Goal: Task Accomplishment & Management: Manage account settings

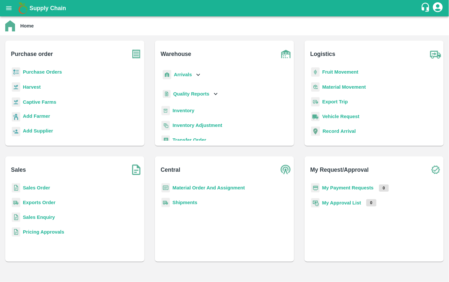
click at [25, 71] on b "Purchase Orders" at bounding box center [42, 71] width 39 height 5
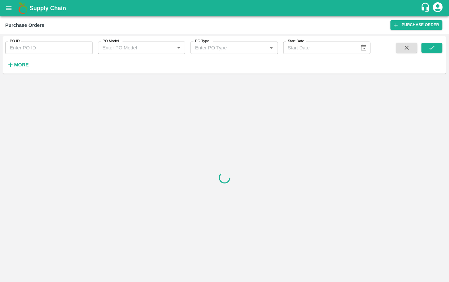
click at [18, 63] on strong "More" at bounding box center [21, 64] width 15 height 5
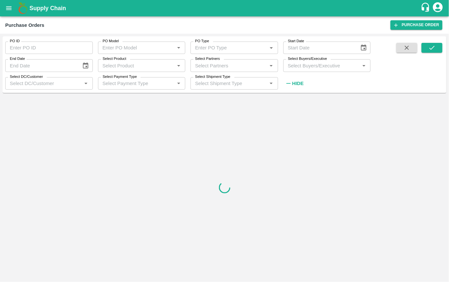
click at [151, 65] on input "Select Product" at bounding box center [136, 65] width 73 height 9
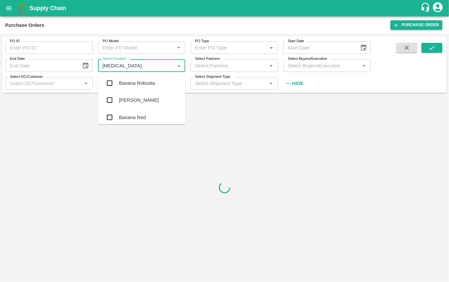
type input "banana"
click at [108, 96] on input "checkbox" at bounding box center [109, 96] width 13 height 13
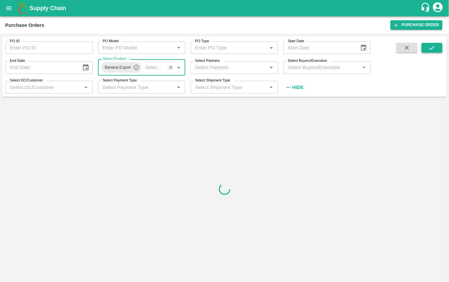
click at [431, 46] on icon "submit" at bounding box center [432, 47] width 7 height 7
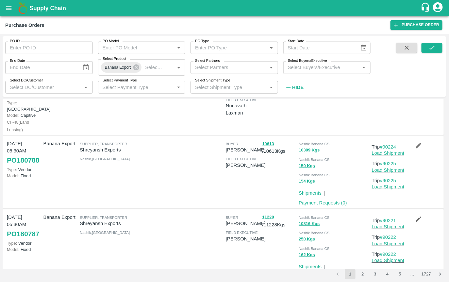
scroll to position [36, 0]
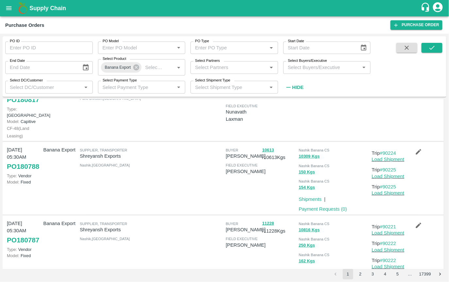
click at [13, 172] on link "PO 180788" at bounding box center [23, 167] width 32 height 12
click at [315, 126] on div "Shipments & Payment Shipments | Payment Requests ( 0 )" at bounding box center [332, 102] width 73 height 75
click at [405, 48] on icon "button" at bounding box center [406, 47] width 7 height 7
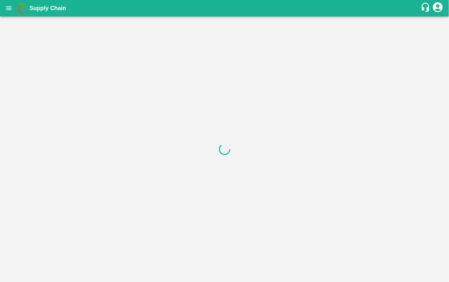
drag, startPoint x: 162, startPoint y: 81, endPoint x: 315, endPoint y: 151, distance: 168.5
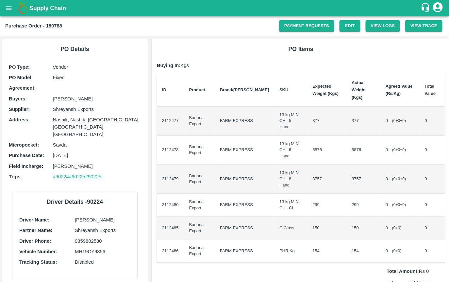
click at [165, 111] on td "2112477" at bounding box center [170, 121] width 27 height 29
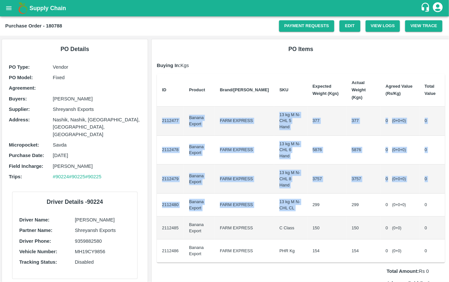
drag, startPoint x: 162, startPoint y: 109, endPoint x: 315, endPoint y: 176, distance: 167.3
click at [315, 176] on tbody "2112477 Banana Export FARM EXPRESS 13 kg M N-CHL 5 Hand 377 377 0 ( 0 + 0 + 0 )…" at bounding box center [301, 185] width 288 height 156
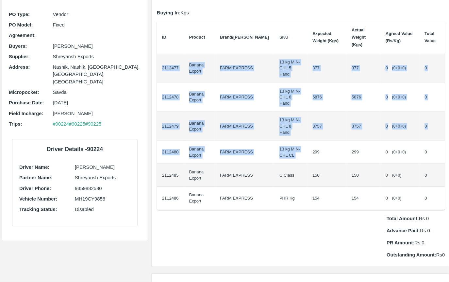
scroll to position [56, 0]
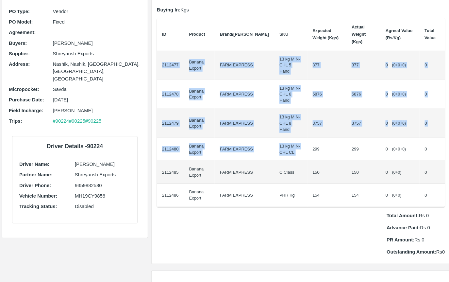
click at [227, 161] on td "FARM EXPRESS" at bounding box center [245, 172] width 60 height 23
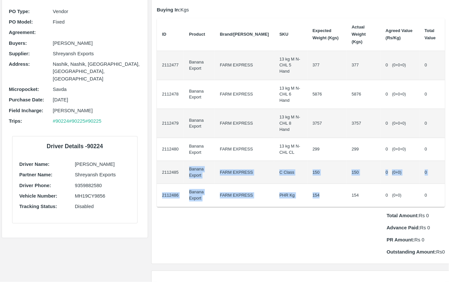
drag, startPoint x: 183, startPoint y: 142, endPoint x: 303, endPoint y: 172, distance: 123.2
click at [303, 172] on tbody "2112477 Banana Export FARM EXPRESS 13 kg M N-CHL 5 Hand 377 377 0 ( 0 + 0 + 0 )…" at bounding box center [301, 129] width 288 height 156
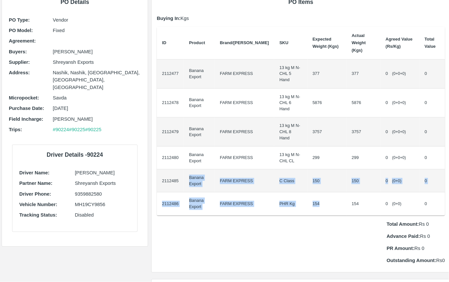
scroll to position [46, 0]
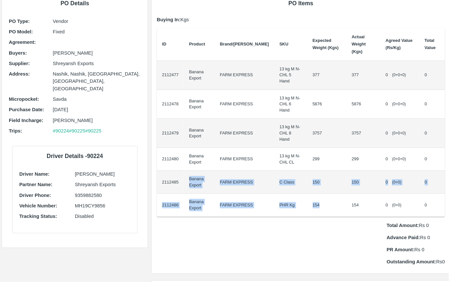
click at [226, 148] on td "FARM EXPRESS" at bounding box center [245, 159] width 60 height 23
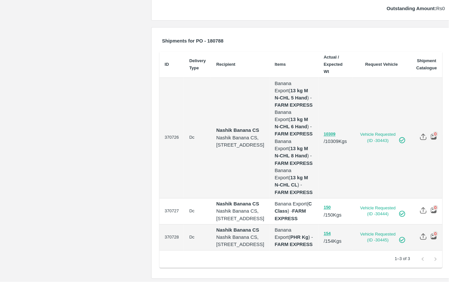
scroll to position [367, 0]
click at [168, 198] on td "370727" at bounding box center [172, 211] width 25 height 26
click at [170, 225] on td "370728" at bounding box center [172, 238] width 25 height 26
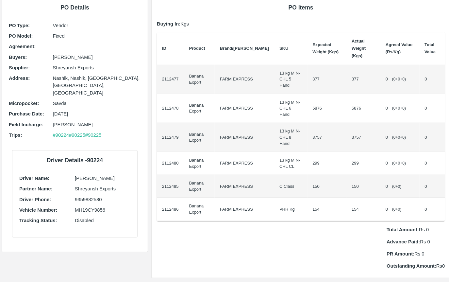
scroll to position [0, 0]
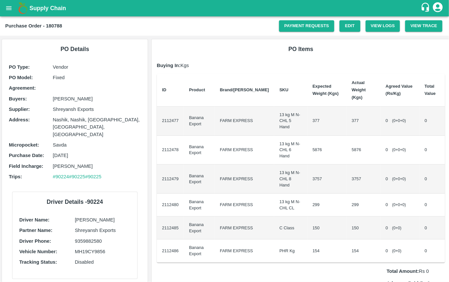
click at [220, 194] on td "FARM EXPRESS" at bounding box center [245, 205] width 60 height 23
click at [175, 216] on td "2112485" at bounding box center [170, 227] width 27 height 23
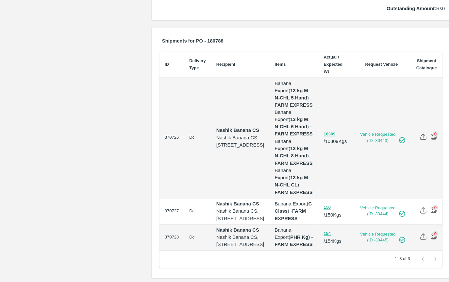
scroll to position [308, 0]
click at [211, 198] on td "Nashik Banana CS Nashik Banana CS, Gat No. 314/2/1, A/p- Mohadi, Tal- Dindori, …" at bounding box center [240, 211] width 59 height 26
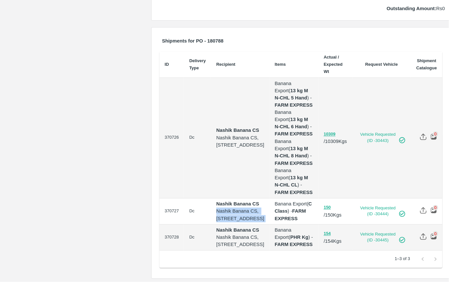
click at [211, 198] on td "Nashik Banana CS Nashik Banana CS, Gat No. 314/2/1, A/p- Mohadi, Tal- Dindori, …" at bounding box center [240, 211] width 59 height 26
click at [169, 198] on td "370727" at bounding box center [172, 211] width 25 height 26
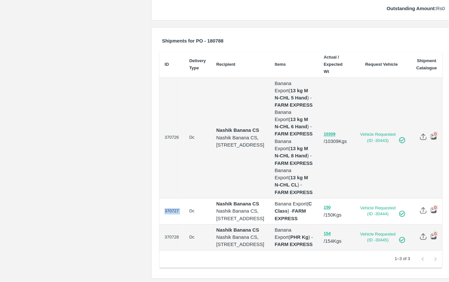
click at [169, 198] on td "370727" at bounding box center [172, 211] width 25 height 26
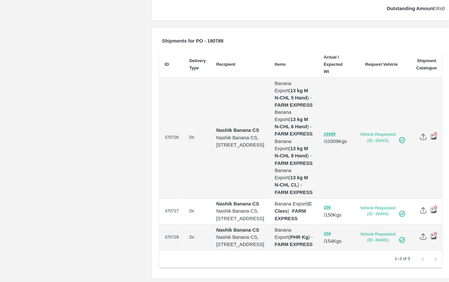
click at [169, 198] on td "370727" at bounding box center [172, 211] width 25 height 26
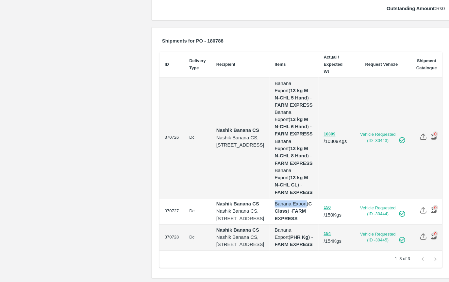
drag, startPoint x: 299, startPoint y: 159, endPoint x: 267, endPoint y: 158, distance: 32.4
click at [275, 200] on p "Banana Export ( C Class ) - FARM EXPRESS" at bounding box center [294, 211] width 39 height 22
drag, startPoint x: 267, startPoint y: 160, endPoint x: 298, endPoint y: 160, distance: 31.4
click at [299, 200] on p "Banana Export ( C Class ) - FARM EXPRESS" at bounding box center [294, 211] width 39 height 22
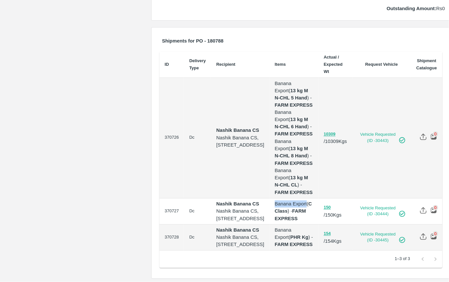
click at [298, 200] on p "Banana Export ( C Class ) - FARM EXPRESS" at bounding box center [294, 211] width 39 height 22
drag, startPoint x: 303, startPoint y: 158, endPoint x: 292, endPoint y: 170, distance: 16.0
click at [294, 200] on p "Banana Export ( C Class ) - FARM EXPRESS" at bounding box center [294, 211] width 39 height 22
click at [275, 201] on b "C Class" at bounding box center [294, 207] width 39 height 12
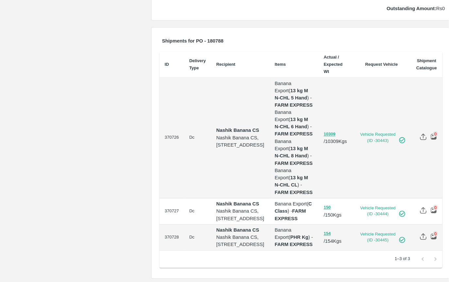
click at [275, 201] on b "C Class" at bounding box center [294, 207] width 39 height 12
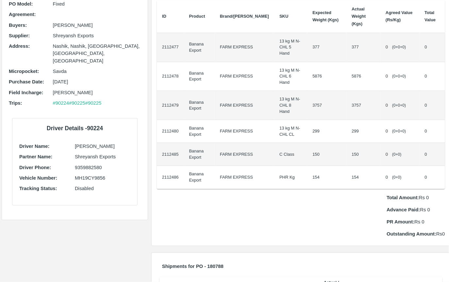
scroll to position [0, 0]
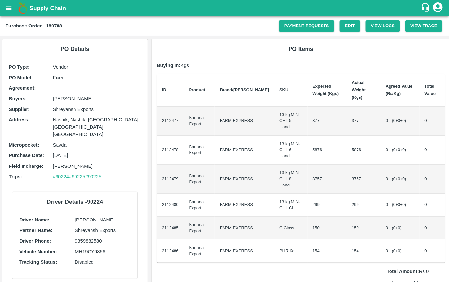
click at [350, 61] on div "PO Items Buying In: Kgs ID Product Brand/Marka SKU Expected Weight (Kgs) Actual…" at bounding box center [301, 179] width 299 height 280
click at [351, 58] on div "PO Items Buying In: Kgs ID Product Brand/Marka SKU Expected Weight (Kgs) Actual…" at bounding box center [301, 179] width 299 height 280
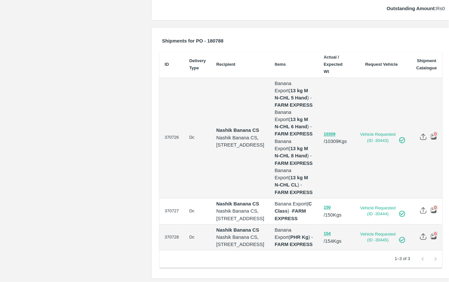
scroll to position [336, 0]
click at [289, 200] on p "Banana Export ( C Class ) - FARM EXPRESS" at bounding box center [294, 211] width 39 height 22
click at [283, 200] on p "Banana Export ( C Class ) - FARM EXPRESS" at bounding box center [294, 211] width 39 height 22
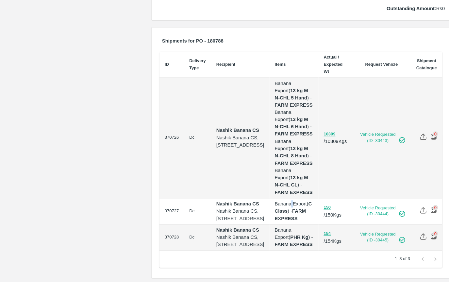
click at [283, 200] on p "Banana Export ( C Class ) - FARM EXPRESS" at bounding box center [294, 211] width 39 height 22
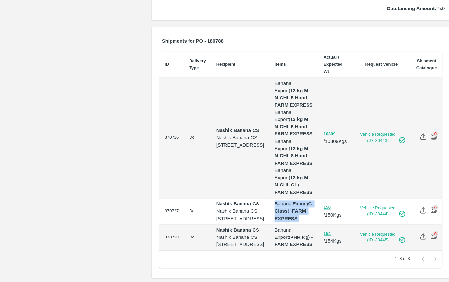
click at [283, 200] on p "Banana Export ( C Class ) - FARM EXPRESS" at bounding box center [294, 211] width 39 height 22
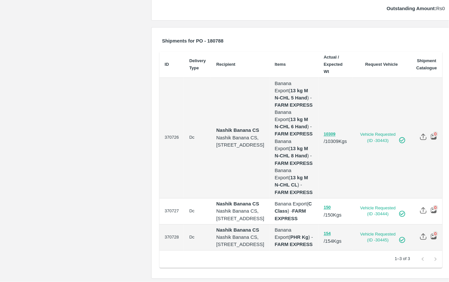
click at [283, 200] on p "Banana Export ( C Class ) - FARM EXPRESS" at bounding box center [294, 211] width 39 height 22
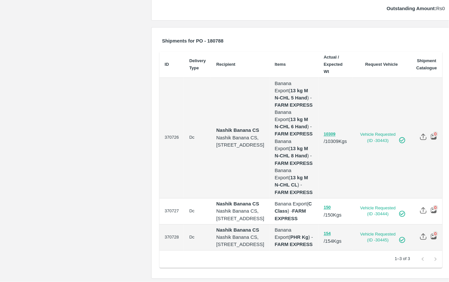
click at [283, 200] on p "Banana Export ( C Class ) - FARM EXPRESS" at bounding box center [294, 211] width 39 height 22
click at [277, 200] on p "Banana Export ( C Class ) - FARM EXPRESS" at bounding box center [294, 211] width 39 height 22
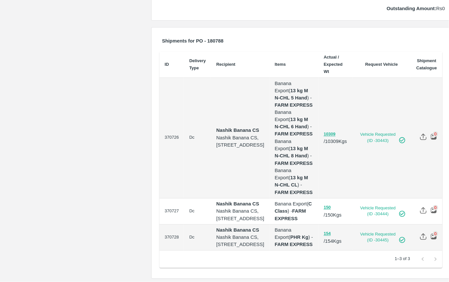
click at [172, 95] on td "370726" at bounding box center [172, 138] width 25 height 121
click at [169, 198] on td "370727" at bounding box center [172, 211] width 25 height 26
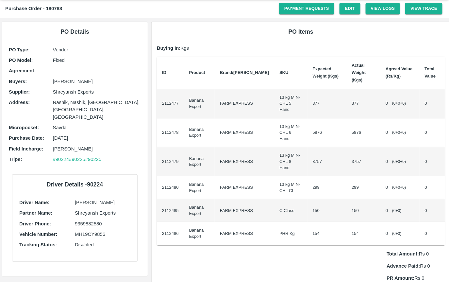
scroll to position [0, 0]
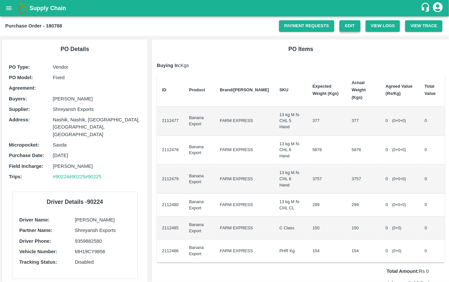
click at [347, 26] on link "Edit" at bounding box center [350, 25] width 21 height 11
click at [9, 9] on icon "open drawer" at bounding box center [8, 8] width 7 height 7
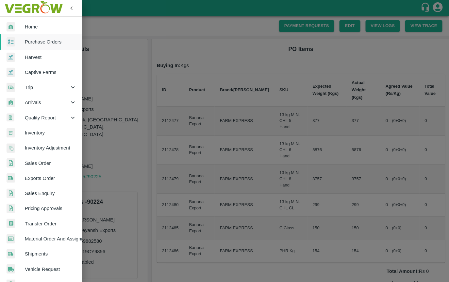
click at [185, 82] on div at bounding box center [224, 141] width 449 height 282
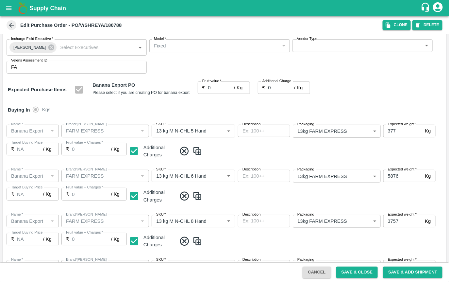
scroll to position [53, 0]
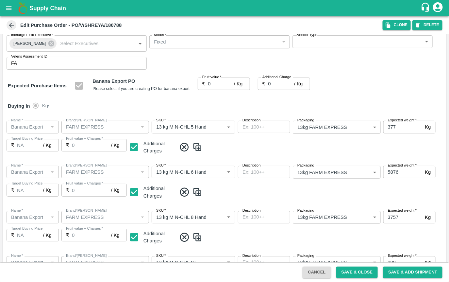
click at [216, 84] on input "0" at bounding box center [221, 83] width 26 height 12
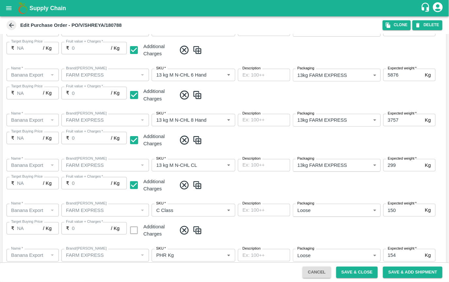
scroll to position [0, 0]
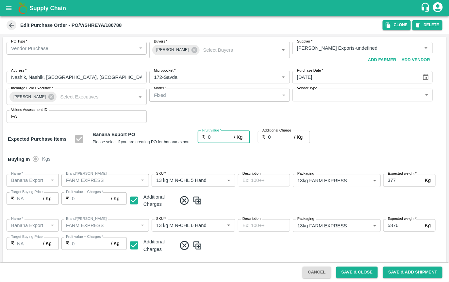
click at [217, 138] on input "0" at bounding box center [221, 137] width 26 height 12
type input "10"
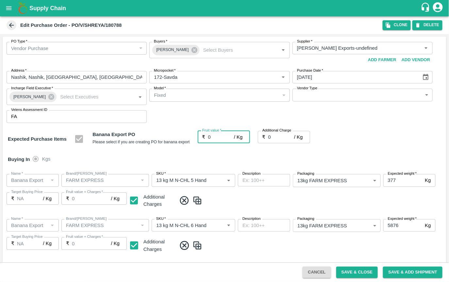
type input "10"
type input "100"
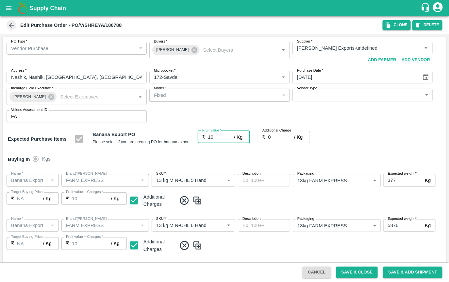
type input "100"
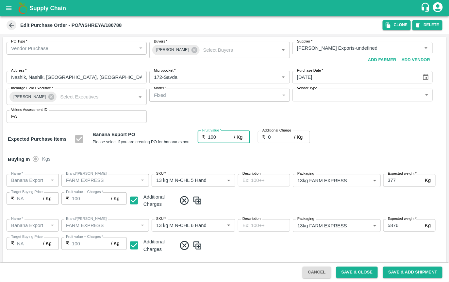
type input "1000"
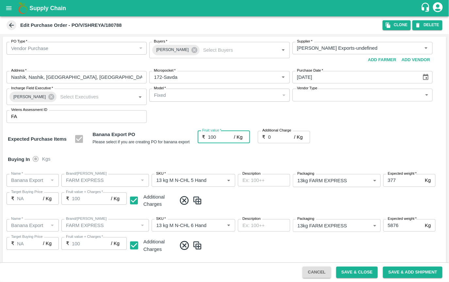
type input "1000"
type input "998"
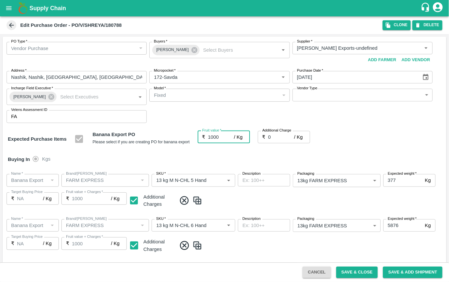
type input "998"
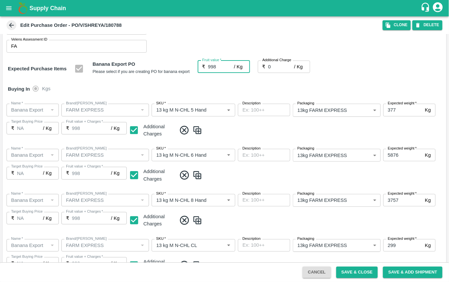
scroll to position [71, 0]
type input "998"
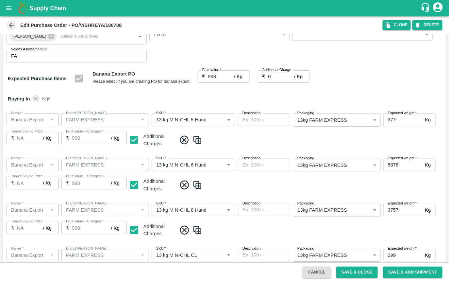
click at [222, 79] on input "998" at bounding box center [221, 76] width 26 height 12
type input "0"
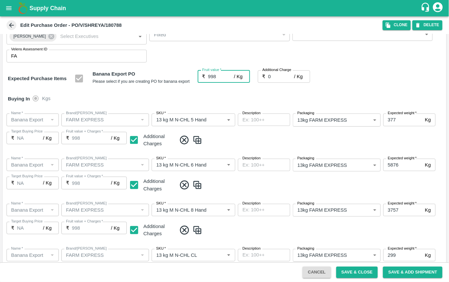
type input "0"
type input "1"
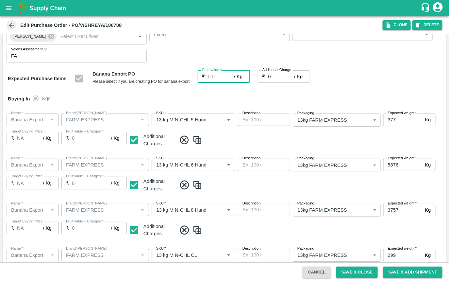
type input "1"
type input "10"
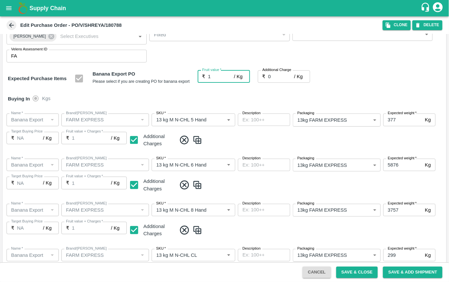
type input "10"
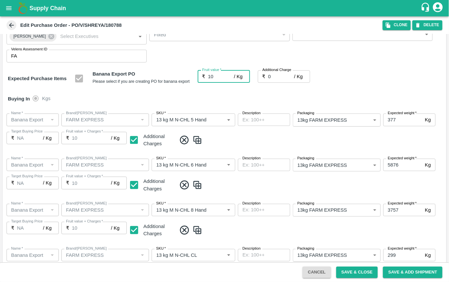
type input "10"
type input "100"
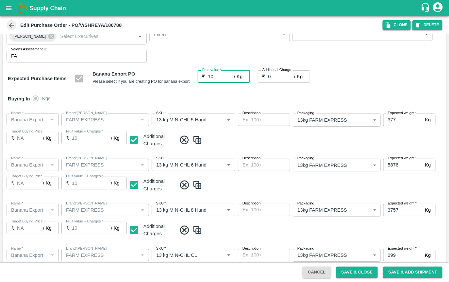
type input "100"
type input "98"
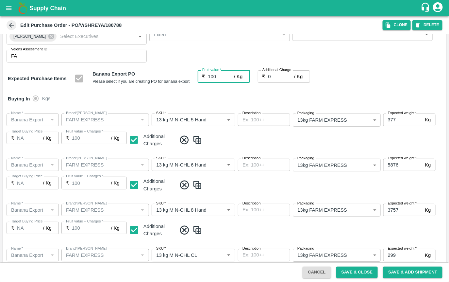
type input "98"
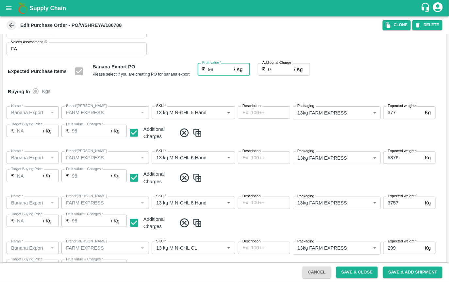
scroll to position [67, 0]
type input "0"
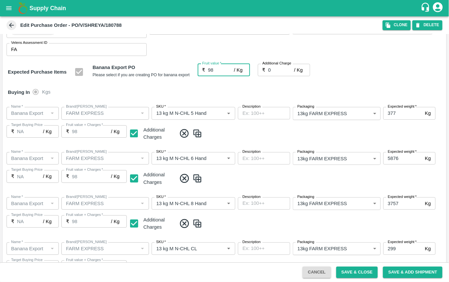
type input "0"
type input "1"
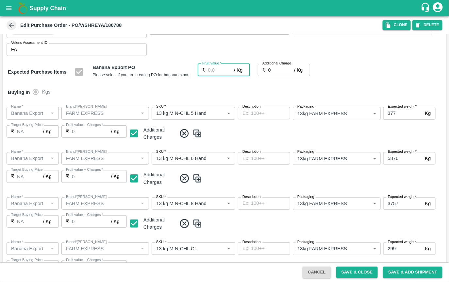
type input "1"
type input "10"
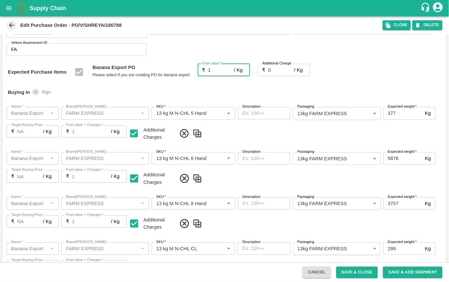
type input "10"
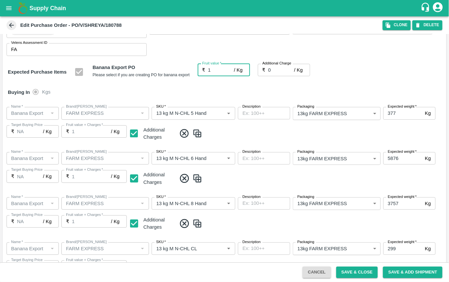
type input "10"
type input "100"
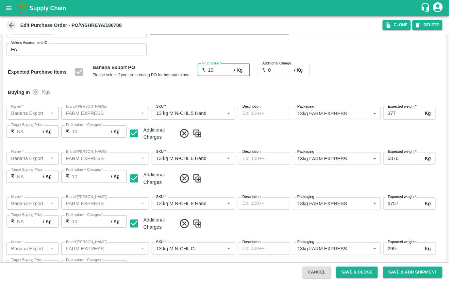
type input "100"
click at [199, 83] on div "Buying In Kgs" at bounding box center [225, 92] width 444 height 19
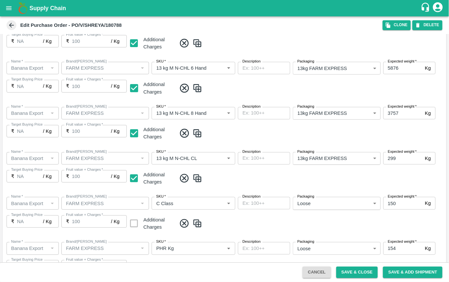
scroll to position [207, 0]
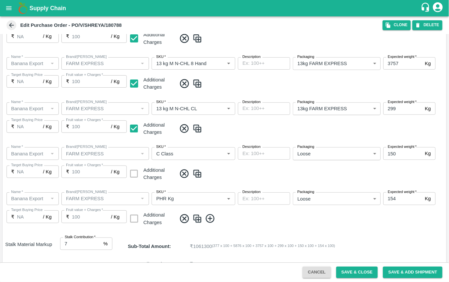
click at [319, 276] on button "Cancel" at bounding box center [317, 271] width 28 height 11
type input "0"
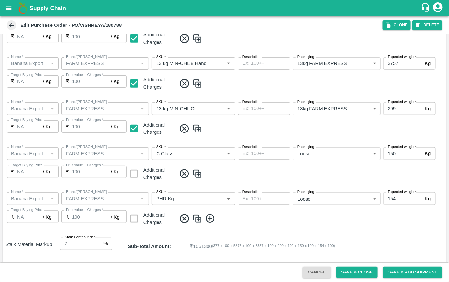
type input "0"
type input "NA"
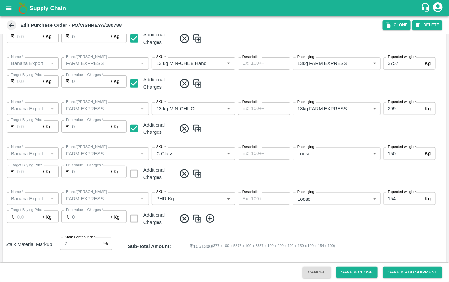
type input "NA"
